Goal: Information Seeking & Learning: Learn about a topic

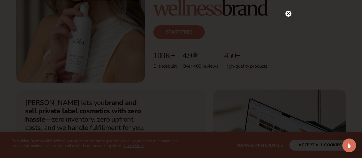
scroll to position [229, 0]
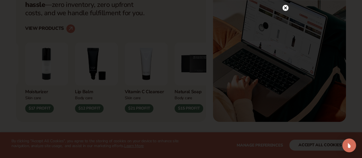
click at [287, 5] on icon at bounding box center [286, 8] width 6 height 6
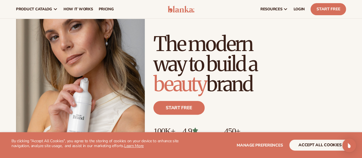
scroll to position [0, 0]
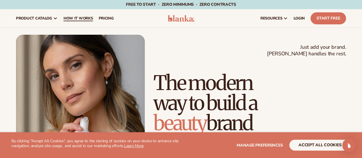
click at [83, 21] on span "How It Works" at bounding box center [78, 18] width 29 height 5
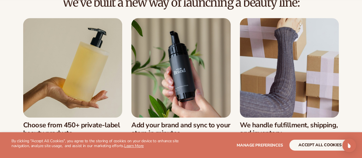
scroll to position [200, 0]
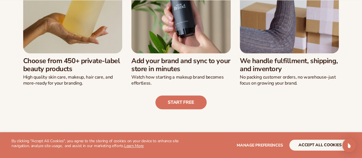
drag, startPoint x: 61, startPoint y: 65, endPoint x: 112, endPoint y: 71, distance: 51.6
click at [112, 71] on h3 "Choose from 450+ private-label beauty products" at bounding box center [72, 65] width 99 height 17
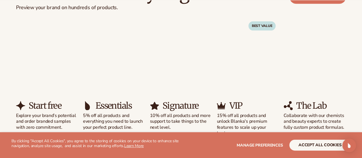
scroll to position [401, 0]
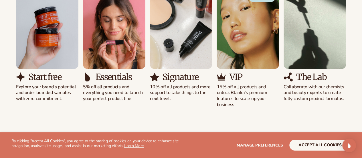
click at [224, 104] on p "15% off all products and unlock Blanka's premium features to scale up your busi…" at bounding box center [248, 96] width 62 height 24
click at [230, 89] on p "15% off all products and unlock Blanka's premium features to scale up your busi…" at bounding box center [248, 96] width 62 height 24
click at [231, 107] on div "Solutions for every stage Preview your brand on hundreds of products. View pric…" at bounding box center [181, 31] width 362 height 199
click at [233, 126] on div "Solutions for every stage Preview your brand on hundreds of products. View pric…" at bounding box center [181, 31] width 362 height 199
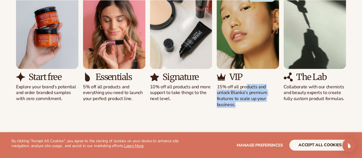
drag, startPoint x: 235, startPoint y: 117, endPoint x: 247, endPoint y: 86, distance: 33.1
click at [247, 86] on div "Solutions for every stage Preview your brand on hundreds of products. View pric…" at bounding box center [181, 31] width 362 height 199
click at [247, 86] on p "15% off all products and unlock Blanka's premium features to scale up your busi…" at bounding box center [248, 96] width 62 height 24
click at [199, 105] on div "Start free Explore your brand’s potential and order branded samples with zero c…" at bounding box center [181, 48] width 330 height 119
click at [294, 103] on div "Start free Explore your brand’s potential and order branded samples with zero c…" at bounding box center [181, 48] width 330 height 119
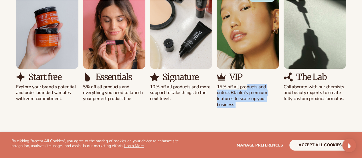
click at [294, 103] on div "Start free Explore your brand’s potential and order branded samples with zero c…" at bounding box center [181, 48] width 330 height 119
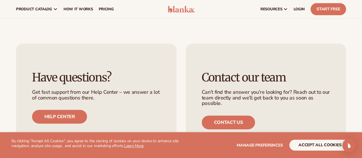
scroll to position [1116, 0]
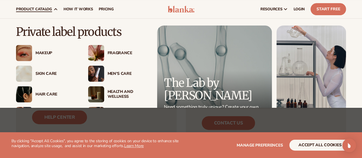
click at [48, 51] on div "Makeup" at bounding box center [55, 53] width 41 height 5
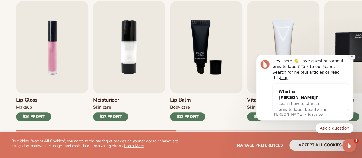
click at [350, 58] on icon "Dismiss notification" at bounding box center [351, 56] width 3 height 3
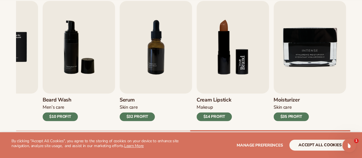
click at [203, 50] on img "8 / 9" at bounding box center [233, 47] width 72 height 92
click at [218, 113] on div "$14 PROFIT" at bounding box center [214, 116] width 35 height 9
click at [223, 13] on img "8 / 9" at bounding box center [233, 47] width 72 height 92
click at [229, 82] on img "8 / 9" at bounding box center [233, 47] width 72 height 92
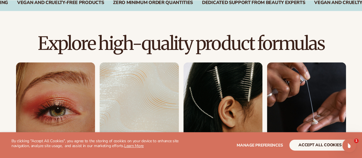
scroll to position [449, 0]
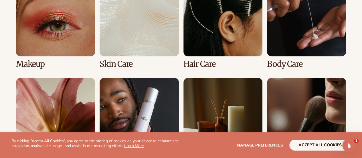
click at [35, 27] on link "1 / 8" at bounding box center [55, 22] width 79 height 91
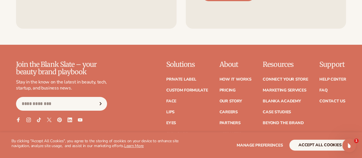
scroll to position [1092, 0]
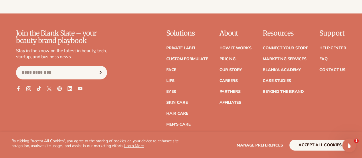
click at [30, 91] on icon at bounding box center [28, 88] width 5 height 5
